Goal: Task Accomplishment & Management: Manage account settings

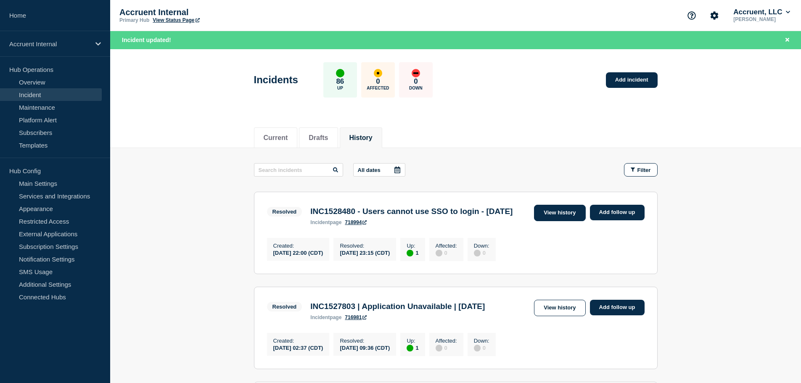
click at [569, 217] on link "View history" at bounding box center [559, 213] width 51 height 16
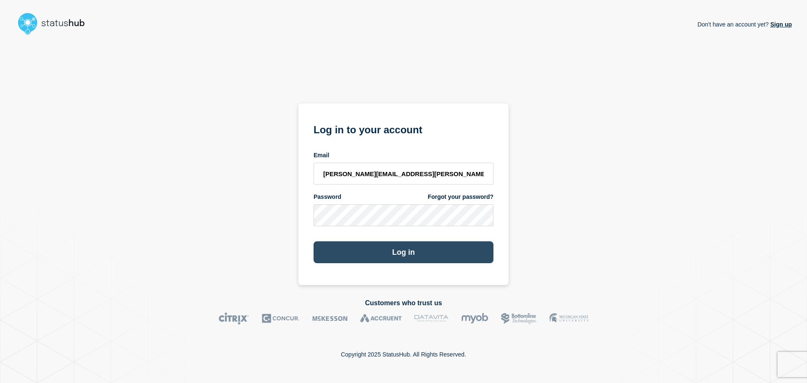
click at [408, 260] on button "Log in" at bounding box center [403, 252] width 180 height 22
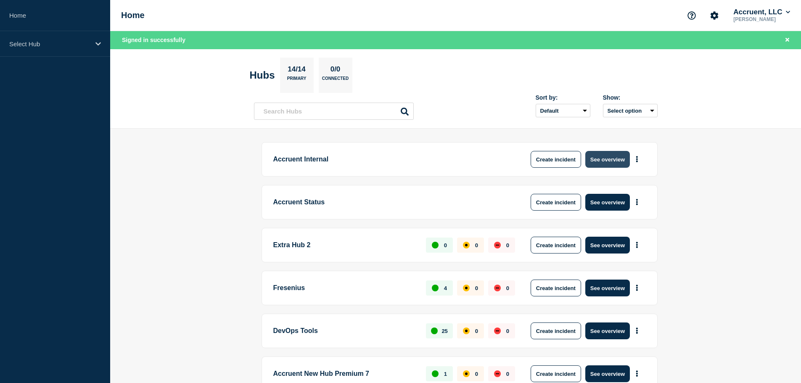
click at [592, 159] on button "See overview" at bounding box center [607, 159] width 45 height 17
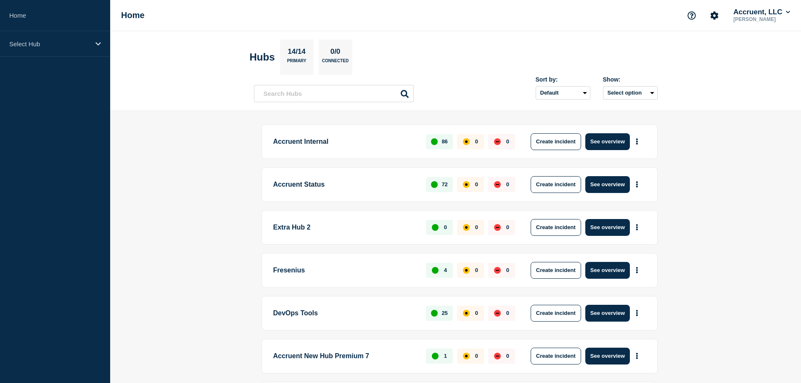
click at [300, 140] on p "Accruent Internal" at bounding box center [344, 141] width 143 height 17
click at [342, 145] on p "Accruent Internal" at bounding box center [344, 141] width 143 height 17
click at [637, 140] on icon "More actions" at bounding box center [636, 141] width 3 height 6
click at [702, 139] on main "Accruent Internal 86 0 0 Create incident See overview Accruent Status 72 0 0 Cr…" at bounding box center [455, 353] width 690 height 485
click at [290, 140] on p "Accruent Internal" at bounding box center [344, 141] width 143 height 17
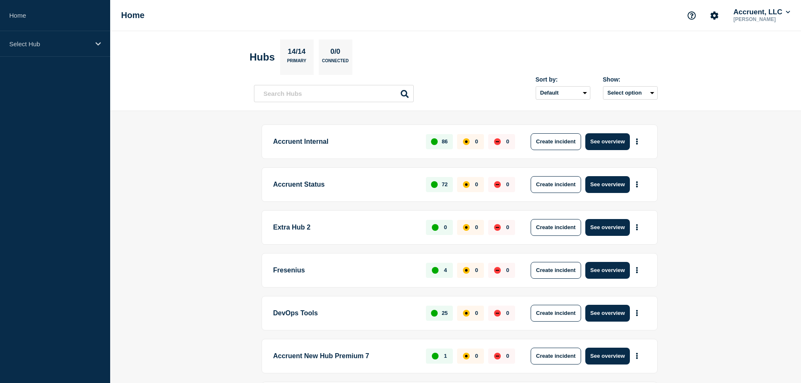
click at [301, 142] on p "Accruent Internal" at bounding box center [344, 141] width 143 height 17
click at [345, 140] on p "Accruent Internal" at bounding box center [344, 141] width 143 height 17
click at [295, 136] on p "Accruent Internal" at bounding box center [344, 141] width 143 height 17
click at [616, 142] on button "See overview" at bounding box center [607, 141] width 45 height 17
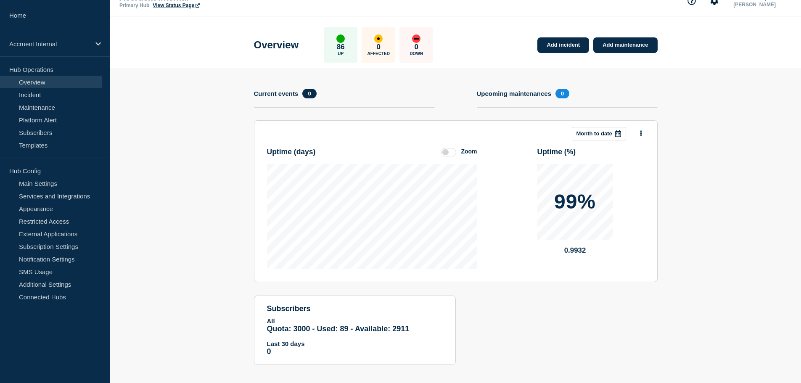
scroll to position [22, 0]
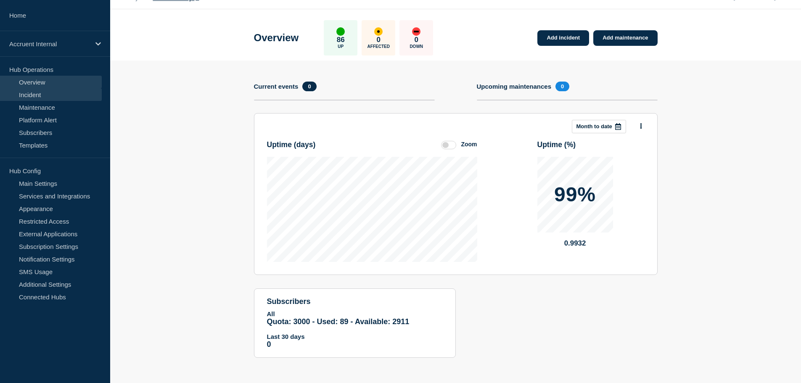
click at [50, 97] on link "Incident" at bounding box center [51, 94] width 102 height 13
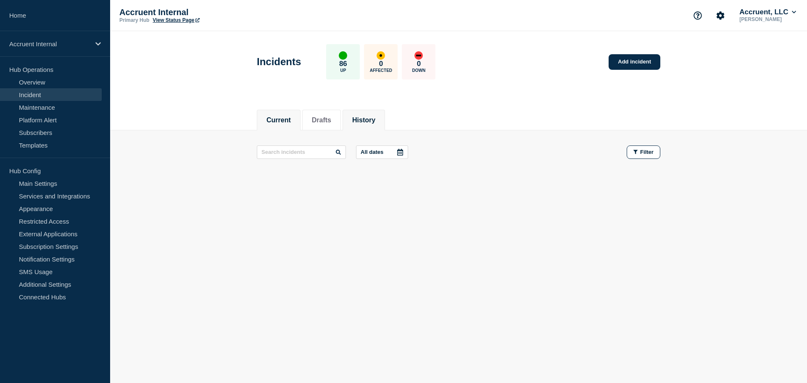
click at [366, 116] on button "History" at bounding box center [363, 120] width 23 height 8
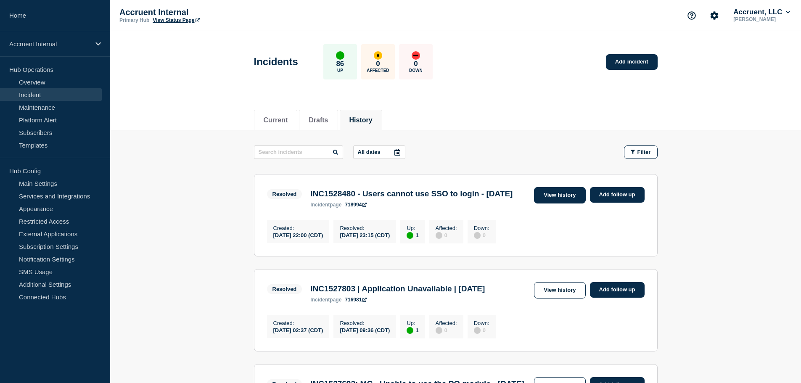
click at [558, 196] on link "View history" at bounding box center [559, 195] width 51 height 16
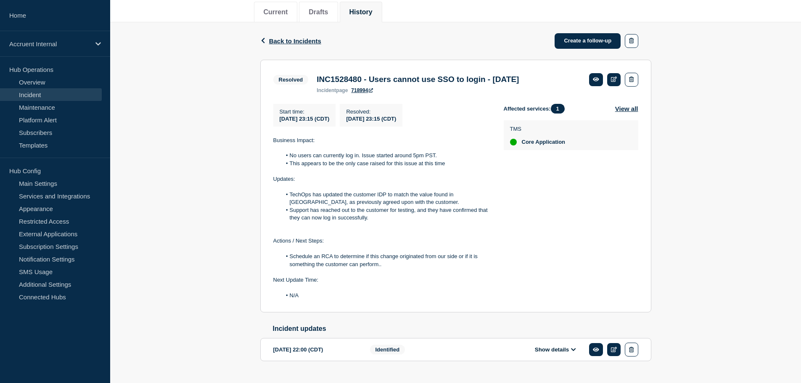
scroll to position [131, 0]
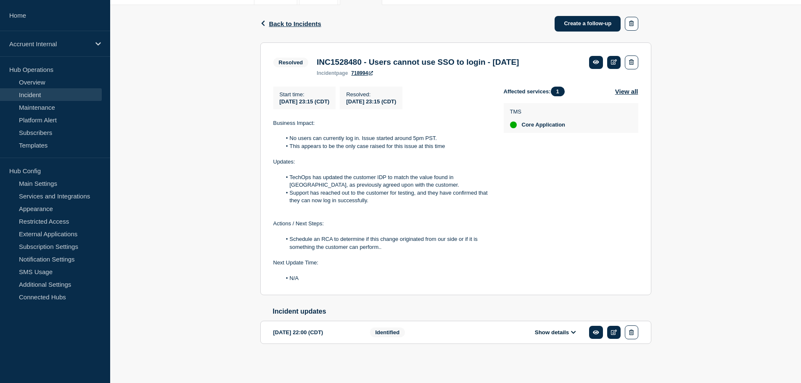
click at [402, 329] on span "Identified" at bounding box center [387, 332] width 35 height 10
click at [424, 327] on div "Identified" at bounding box center [421, 332] width 102 height 14
click at [550, 336] on button "Show details" at bounding box center [555, 332] width 46 height 7
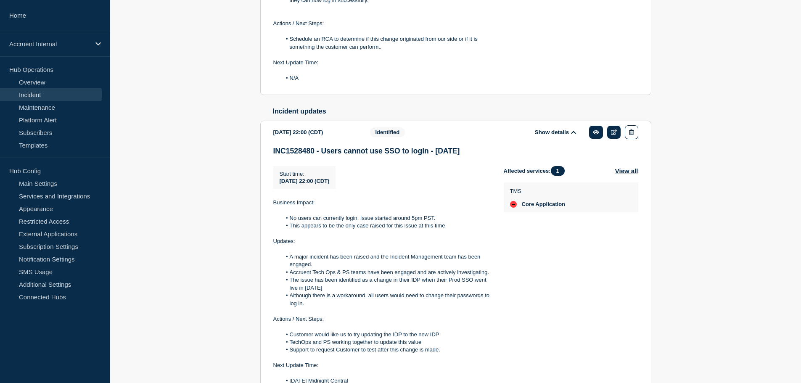
scroll to position [341, 0]
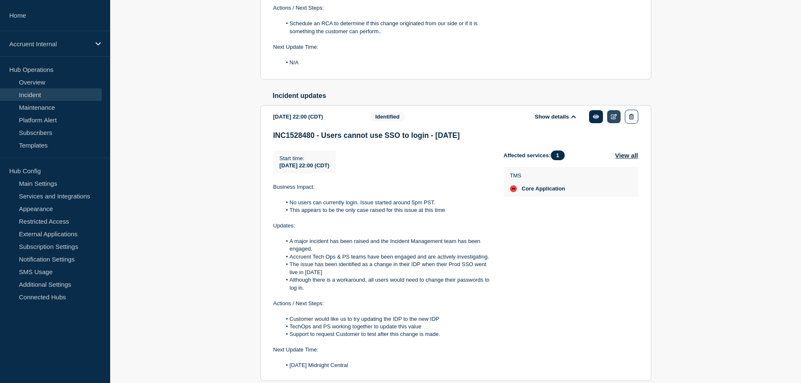
click at [610, 123] on link at bounding box center [614, 116] width 14 height 13
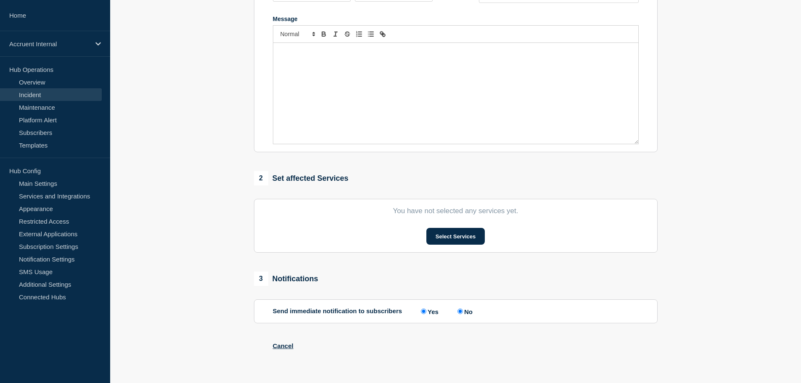
type input "INC1528480 - Users cannot use SSO to login - 9/18/25"
type input "2025-09-18"
type input "22:00"
select select "identified"
radio input "false"
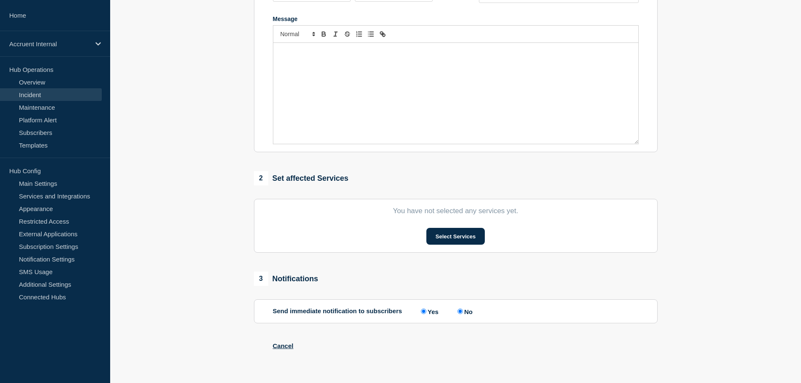
radio input "true"
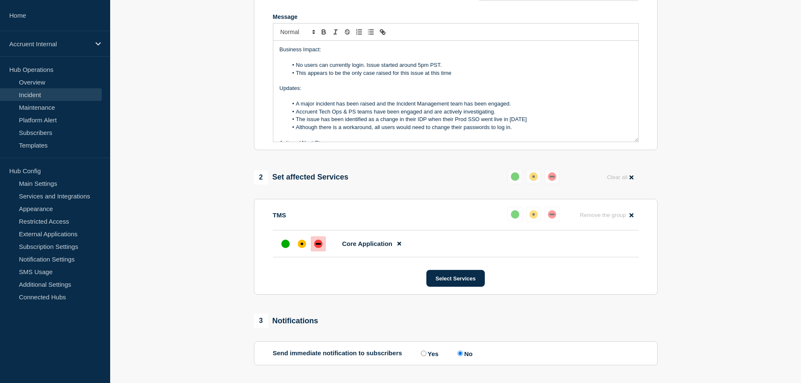
scroll to position [199, 0]
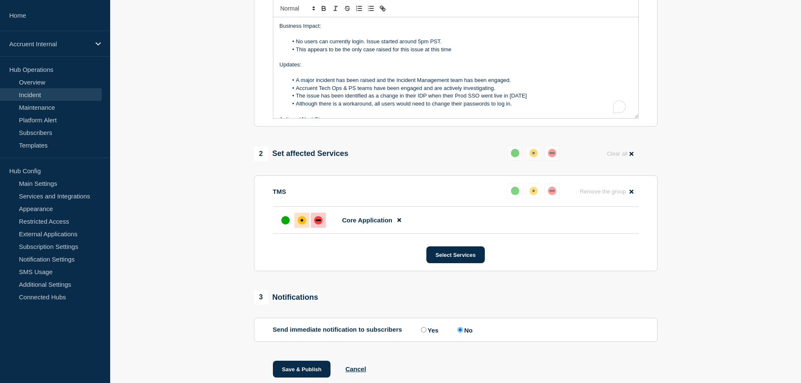
click at [298, 228] on div at bounding box center [301, 220] width 15 height 15
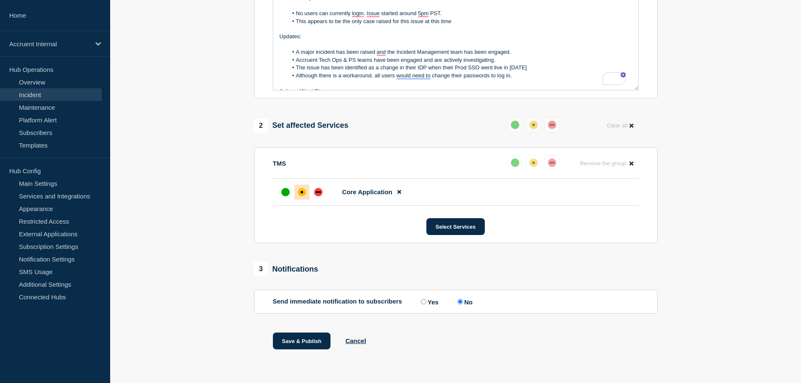
scroll to position [243, 0]
click at [301, 341] on button "Save & Publish" at bounding box center [302, 340] width 58 height 17
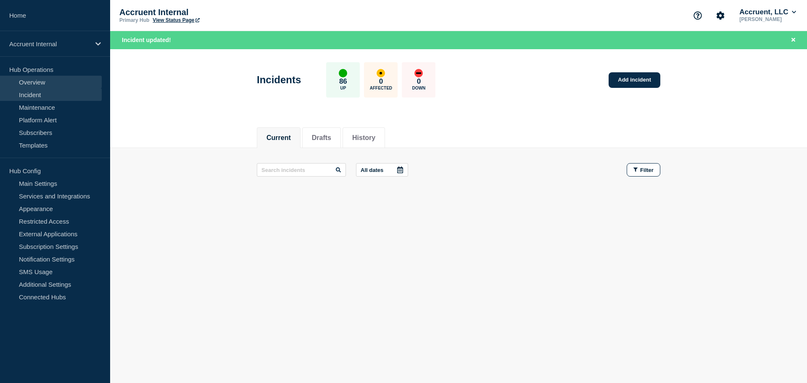
click at [29, 87] on link "Overview" at bounding box center [51, 82] width 102 height 13
